Goal: Check status: Check status

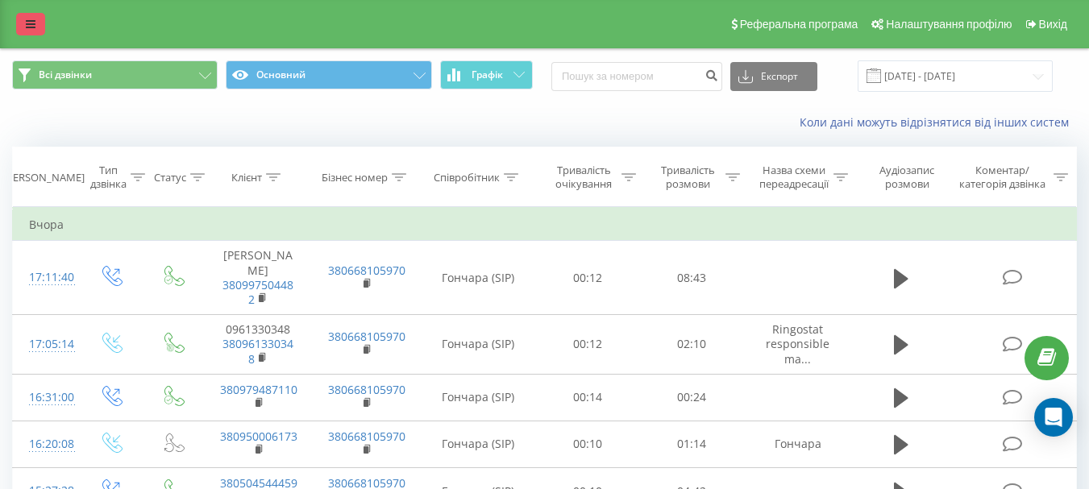
click at [35, 18] on link at bounding box center [30, 24] width 29 height 23
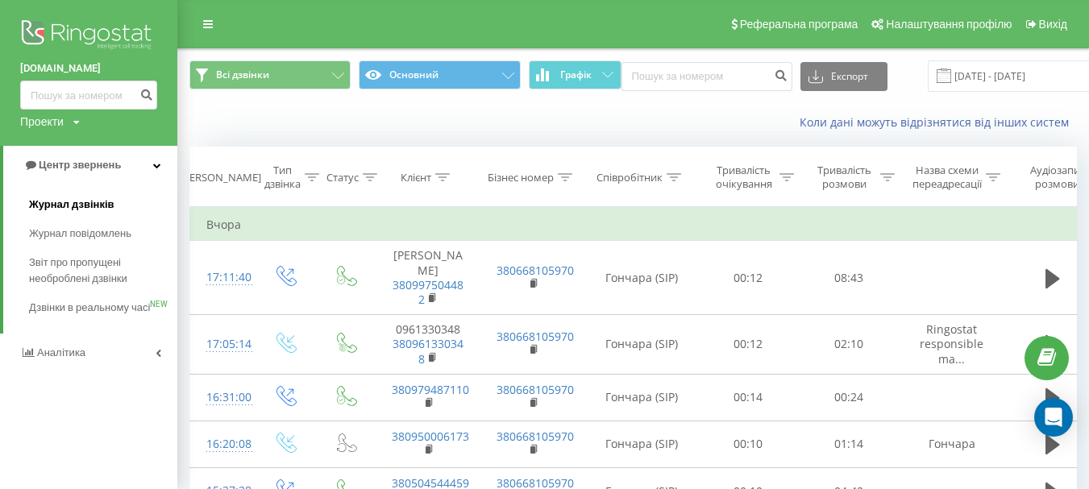
click at [84, 202] on span "Журнал дзвінків" at bounding box center [71, 205] width 85 height 16
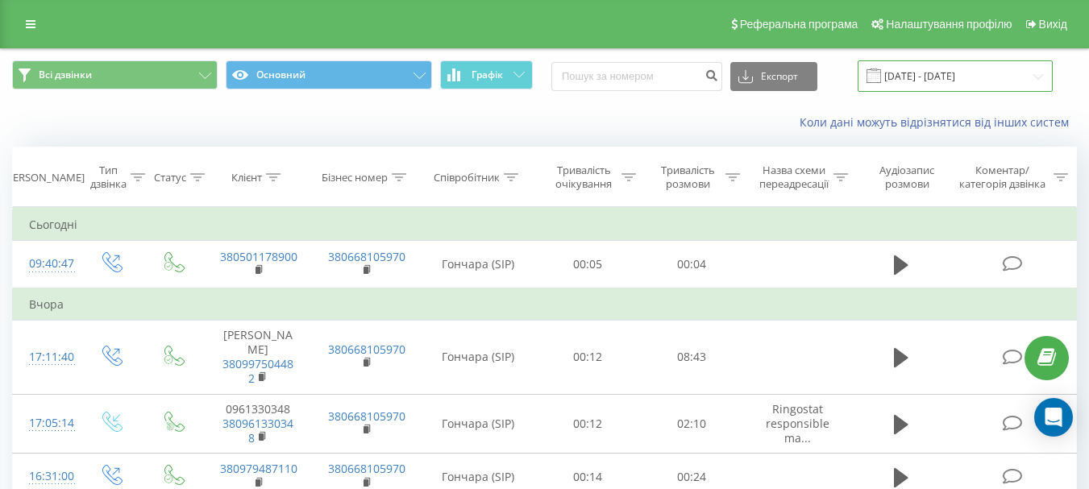
click at [981, 65] on input "21.07.2025 - 21.08.2025" at bounding box center [955, 75] width 195 height 31
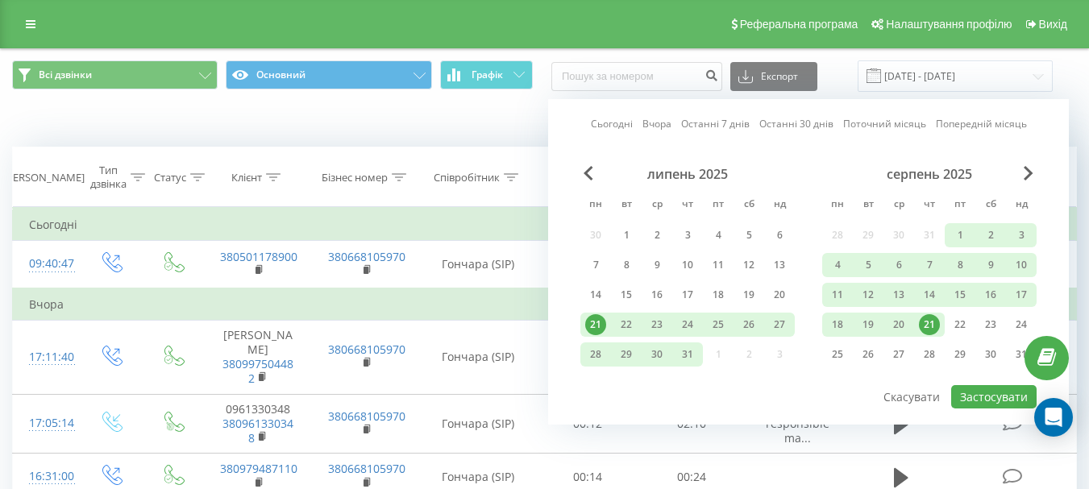
click at [934, 321] on div "21" at bounding box center [929, 324] width 21 height 21
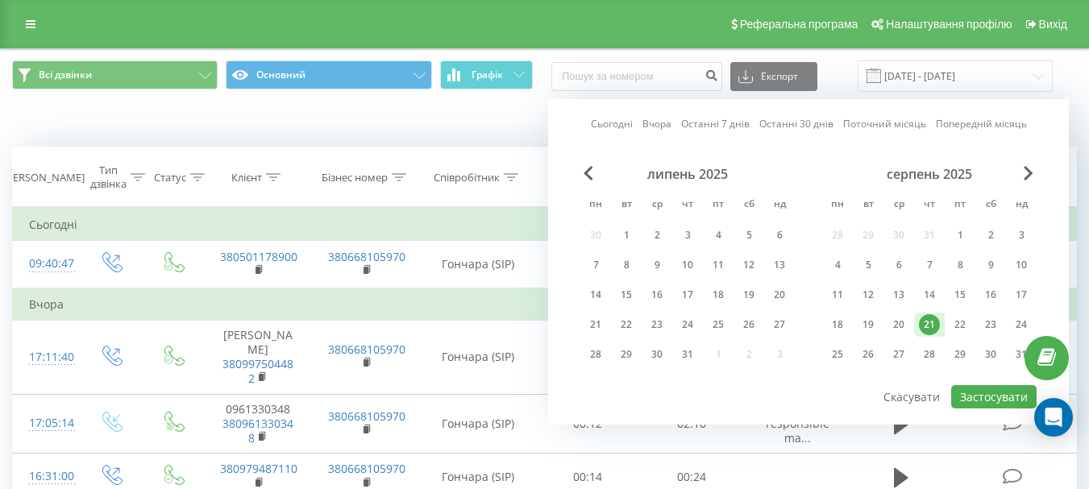
click at [621, 123] on link "Сьогодні" at bounding box center [612, 123] width 42 height 15
click at [986, 394] on button "Застосувати" at bounding box center [993, 396] width 85 height 23
type input "21.08.2025 - 21.08.2025"
